Goal: Task Accomplishment & Management: Use online tool/utility

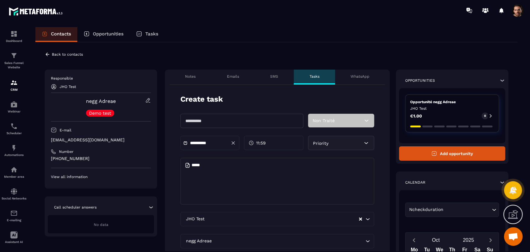
click at [48, 55] on icon at bounding box center [48, 55] width 6 height 6
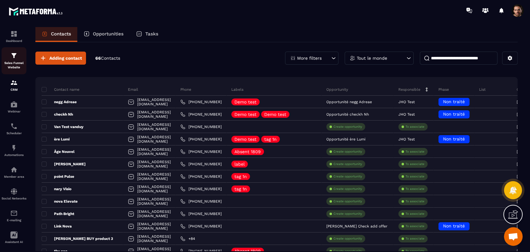
click at [9, 62] on p "Sales Funnel Website" at bounding box center [14, 65] width 25 height 9
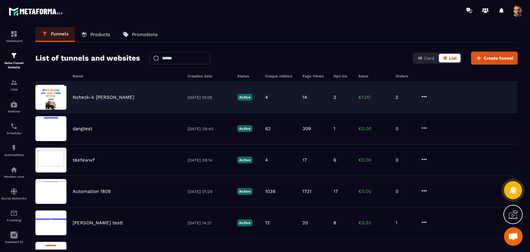
click at [339, 109] on div "Ncheck-k dùng 06/10/2025 10:05 Active 4 14 2 €1.00 2" at bounding box center [276, 97] width 483 height 31
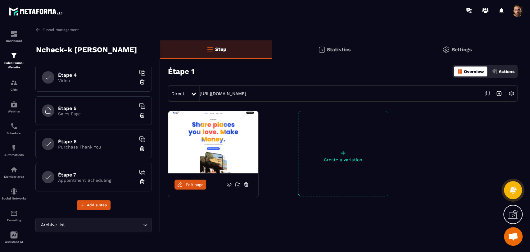
scroll to position [239, 0]
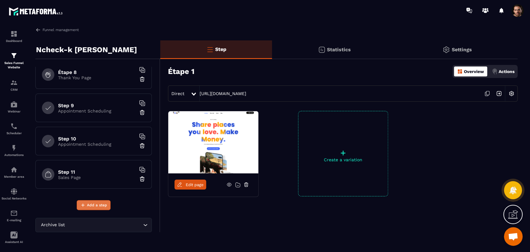
click at [95, 203] on span "Add a step" at bounding box center [97, 205] width 20 height 6
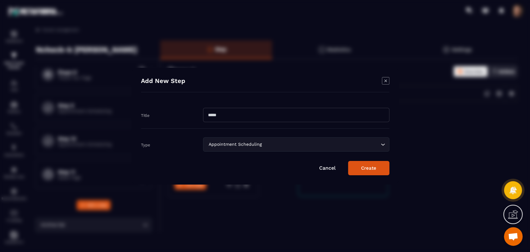
click at [247, 113] on input "Modal window" at bounding box center [296, 115] width 186 height 14
type input "*******"
click at [378, 171] on button "Create" at bounding box center [368, 168] width 41 height 14
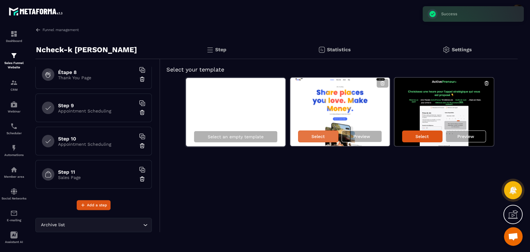
click at [328, 136] on div "Select" at bounding box center [318, 136] width 40 height 12
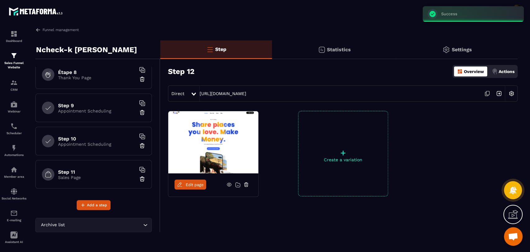
click at [196, 183] on span "Edit page" at bounding box center [195, 184] width 18 height 5
